Goal: Task Accomplishment & Management: Manage account settings

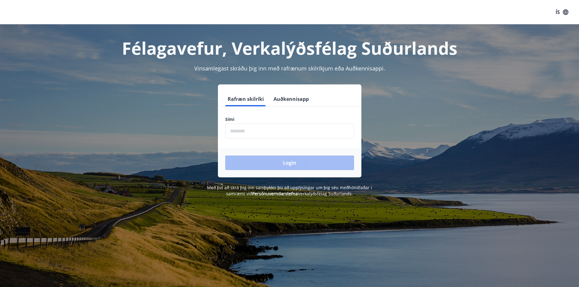
click at [230, 132] on input "phone" at bounding box center [289, 131] width 129 height 15
type input "********"
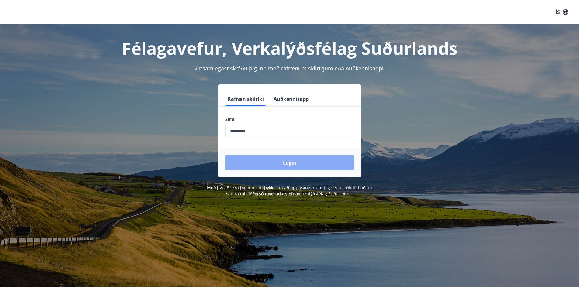
click at [289, 165] on button "Login" at bounding box center [289, 163] width 129 height 15
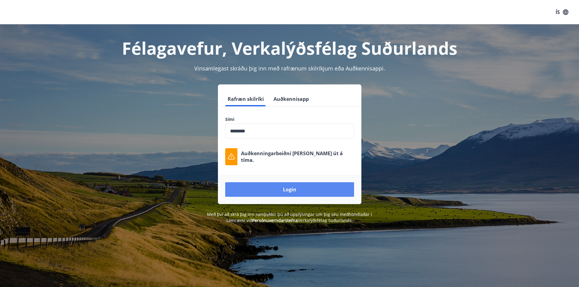
click at [286, 188] on button "Login" at bounding box center [289, 189] width 129 height 15
click at [284, 188] on button "Login" at bounding box center [289, 189] width 129 height 15
click at [520, 77] on div "Félagavefur, Verkalýðsfélag Suðurlands Vinsamlegast skráðu þig inn með rafrænum…" at bounding box center [289, 123] width 579 height 199
